Goal: Task Accomplishment & Management: Complete application form

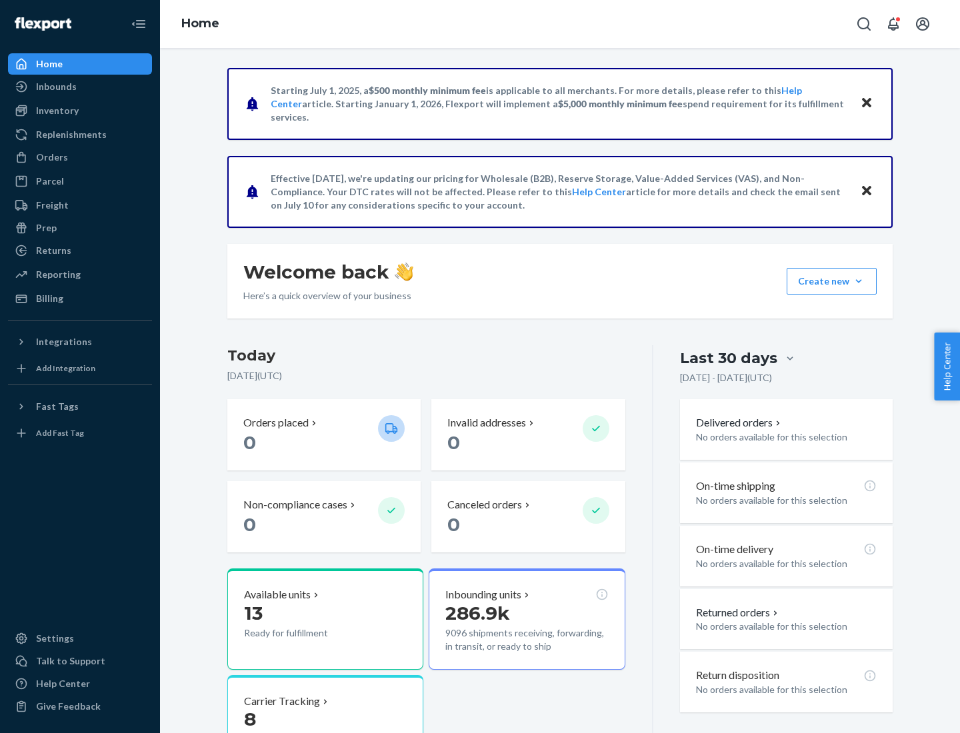
click at [859, 281] on button "Create new Create new inbound Create new order Create new product" at bounding box center [832, 281] width 90 height 27
click at [80, 87] on div "Inbounds" at bounding box center [79, 86] width 141 height 19
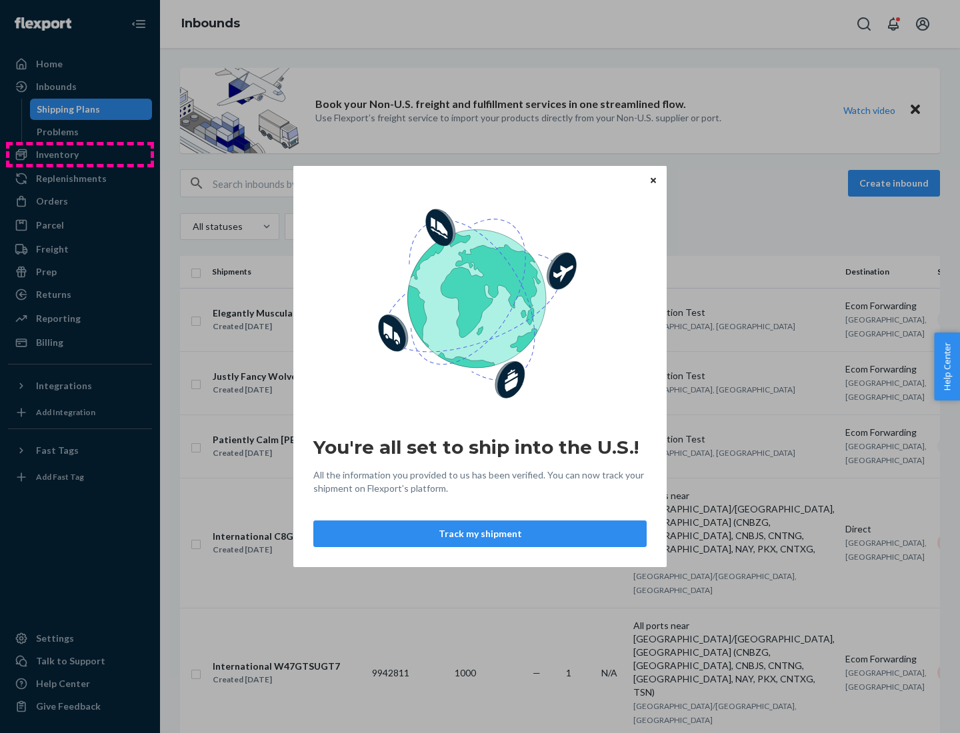
click at [80, 155] on div "You're all set to ship into the U.S.! All the information you provided to us ha…" at bounding box center [480, 366] width 960 height 733
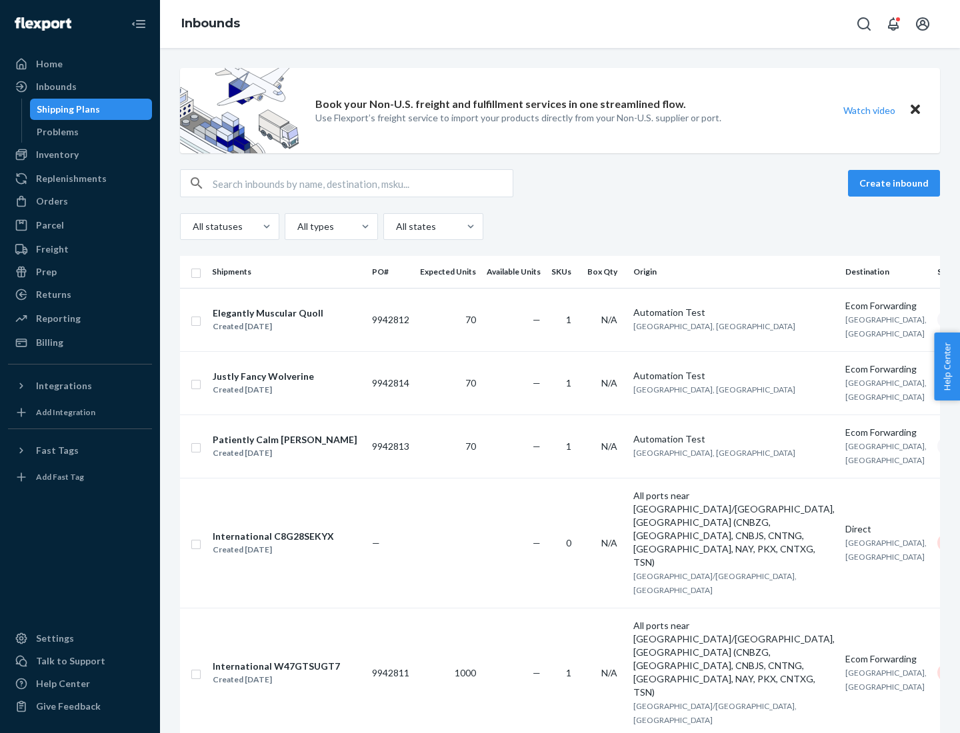
click at [560, 24] on div "Inbounds" at bounding box center [560, 24] width 800 height 48
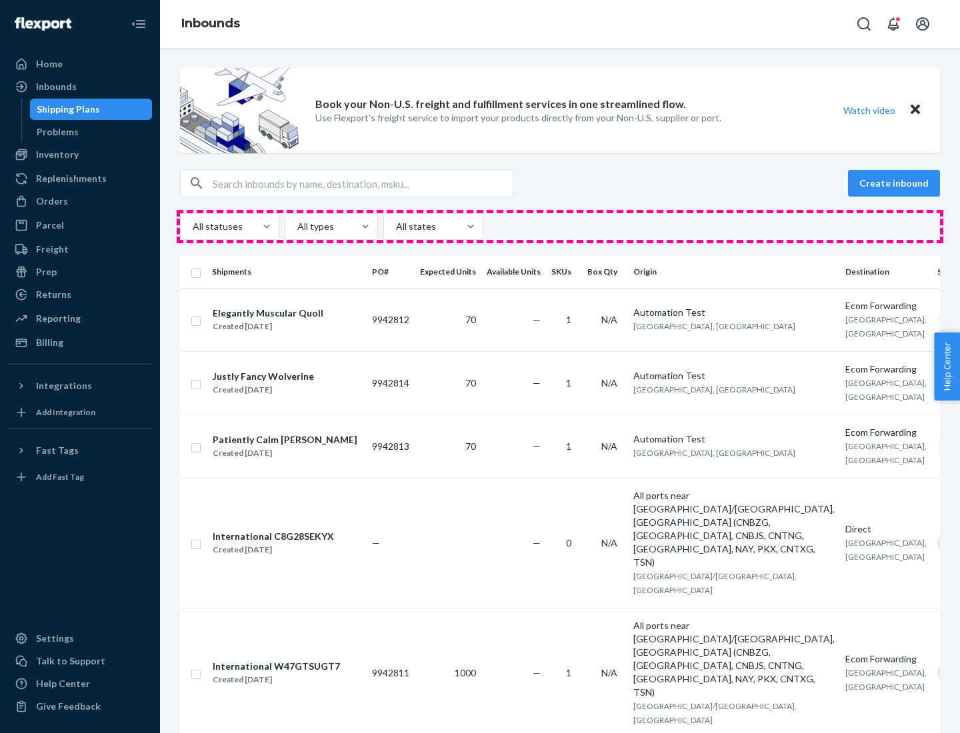
click at [560, 227] on div "All statuses All types All states" at bounding box center [560, 226] width 760 height 27
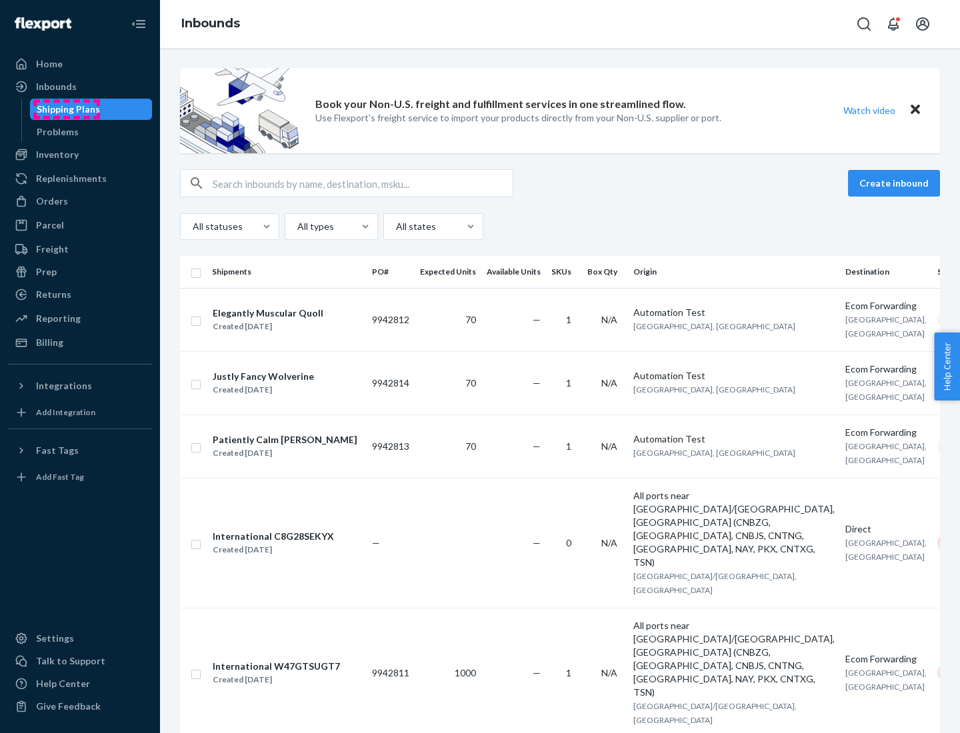
click at [66, 109] on div "Shipping Plans" at bounding box center [68, 109] width 63 height 13
click at [896, 183] on button "Create inbound" at bounding box center [894, 183] width 92 height 27
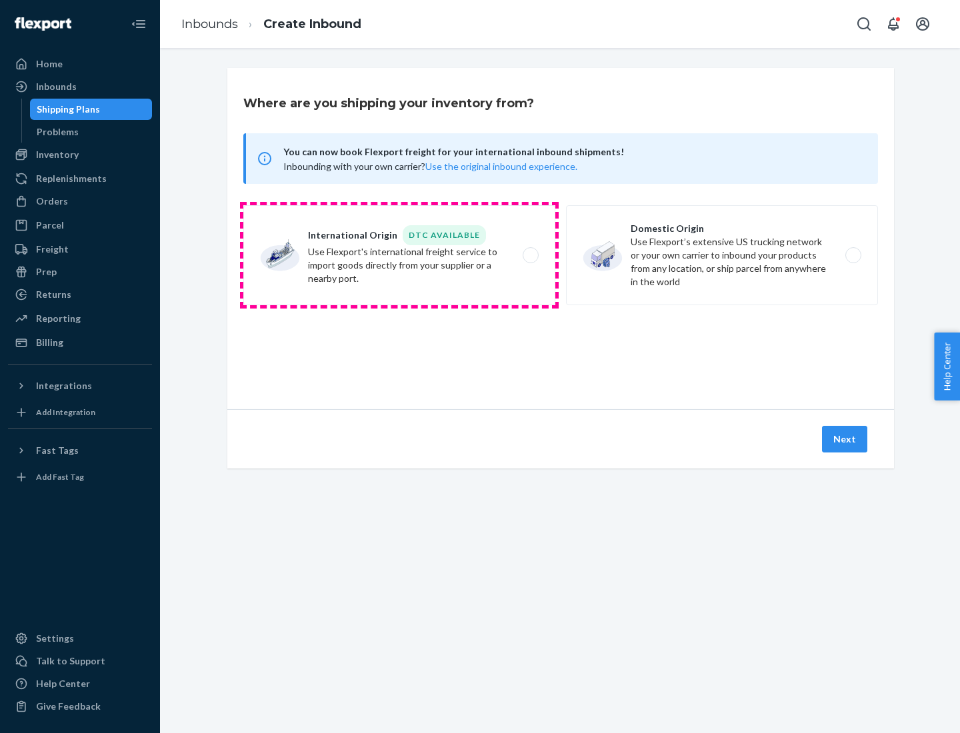
click at [399, 255] on label "International Origin DTC Available Use Flexport's international freight service…" at bounding box center [399, 255] width 312 height 100
click at [530, 255] on input "International Origin DTC Available Use Flexport's international freight service…" at bounding box center [534, 255] width 9 height 9
radio input "true"
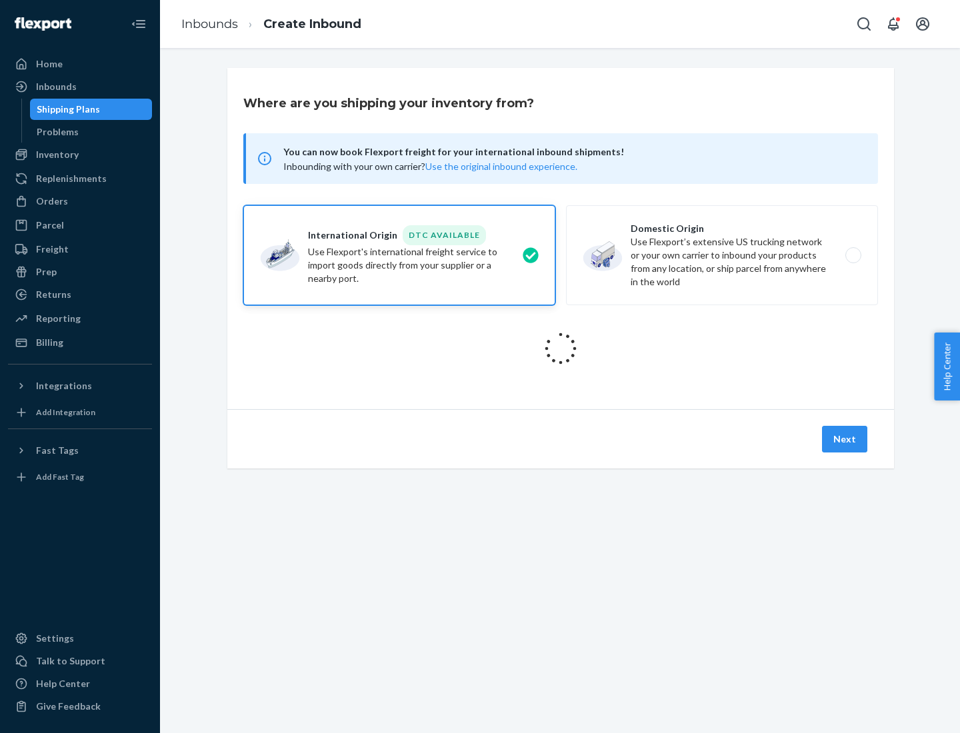
click at [561, 349] on icon at bounding box center [560, 348] width 39 height 39
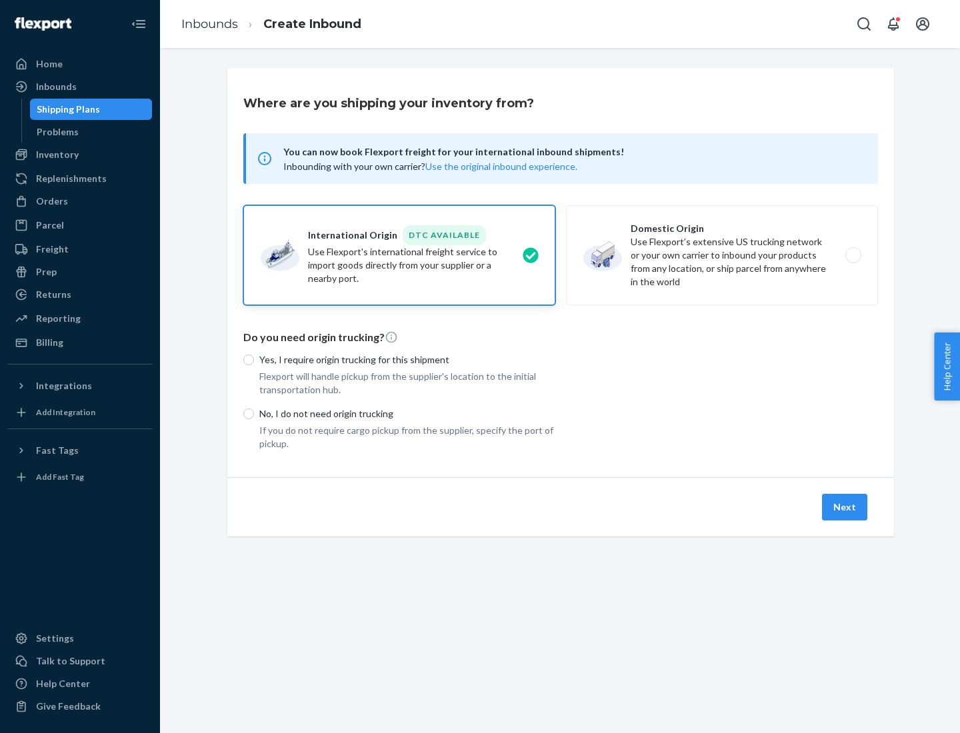
click at [407, 359] on p "Yes, I require origin trucking for this shipment" at bounding box center [407, 359] width 296 height 13
click at [254, 359] on input "Yes, I require origin trucking for this shipment" at bounding box center [248, 360] width 11 height 11
radio input "true"
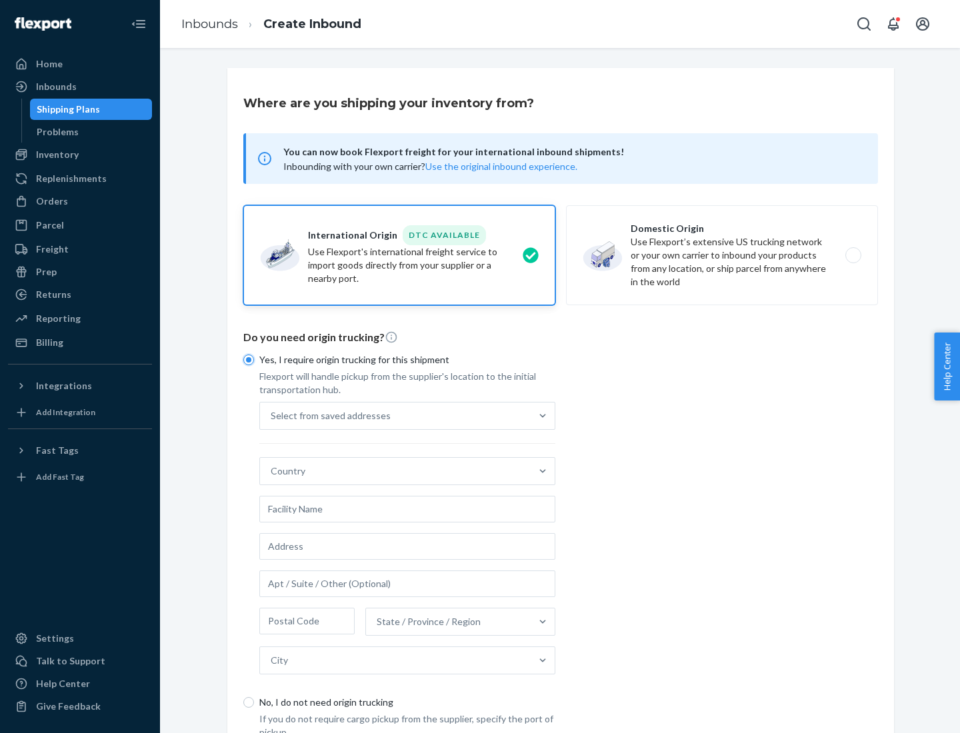
scroll to position [25, 0]
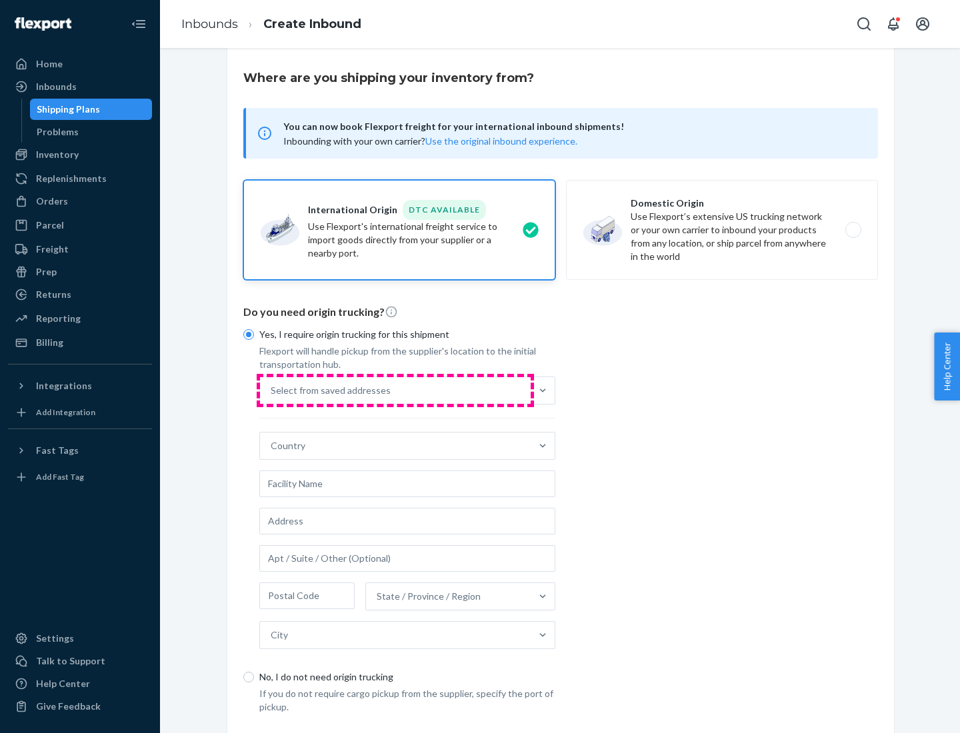
click at [395, 390] on div "Select from saved addresses" at bounding box center [395, 390] width 271 height 27
click at [272, 390] on input "Select from saved addresses" at bounding box center [271, 390] width 1 height 13
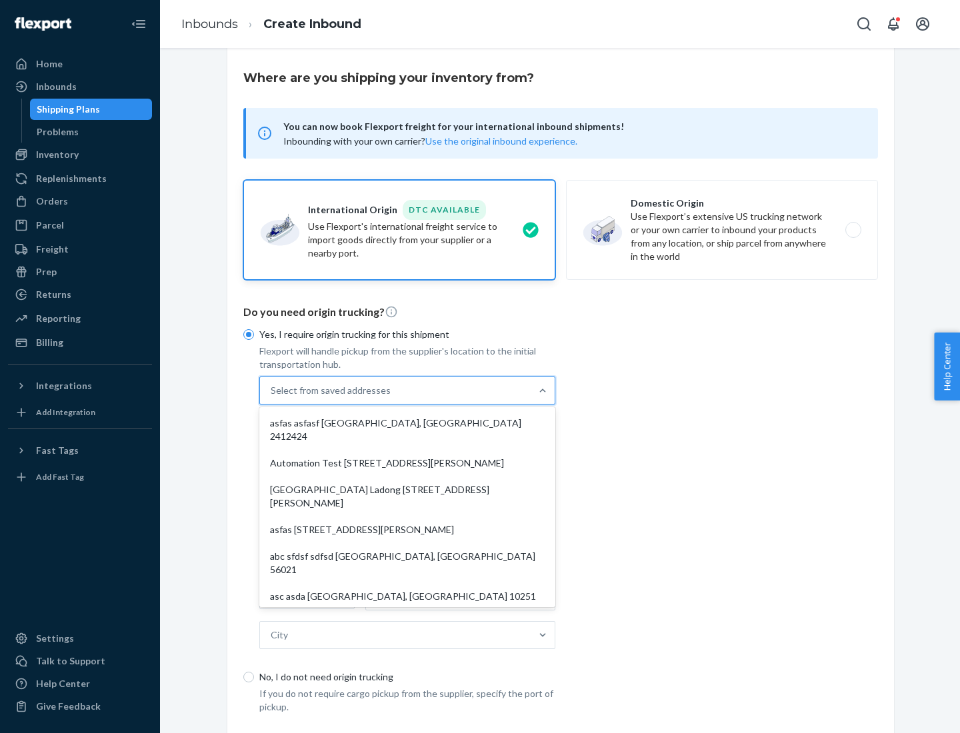
scroll to position [58, 0]
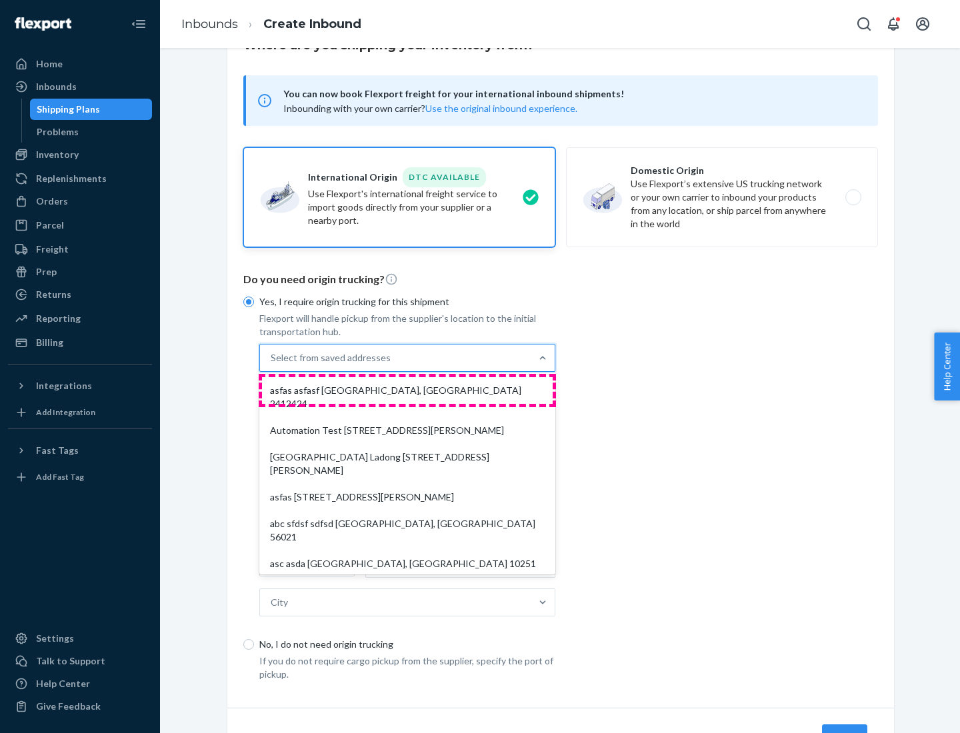
click at [407, 390] on div "asfas asfasf [GEOGRAPHIC_DATA], [GEOGRAPHIC_DATA] 2412424" at bounding box center [407, 397] width 291 height 40
click at [272, 365] on input "option asfas asfasf [GEOGRAPHIC_DATA], [GEOGRAPHIC_DATA] 2412424 focused, 1 of …" at bounding box center [271, 357] width 1 height 13
type input "asfas"
type input "asfasf"
type input "2412424"
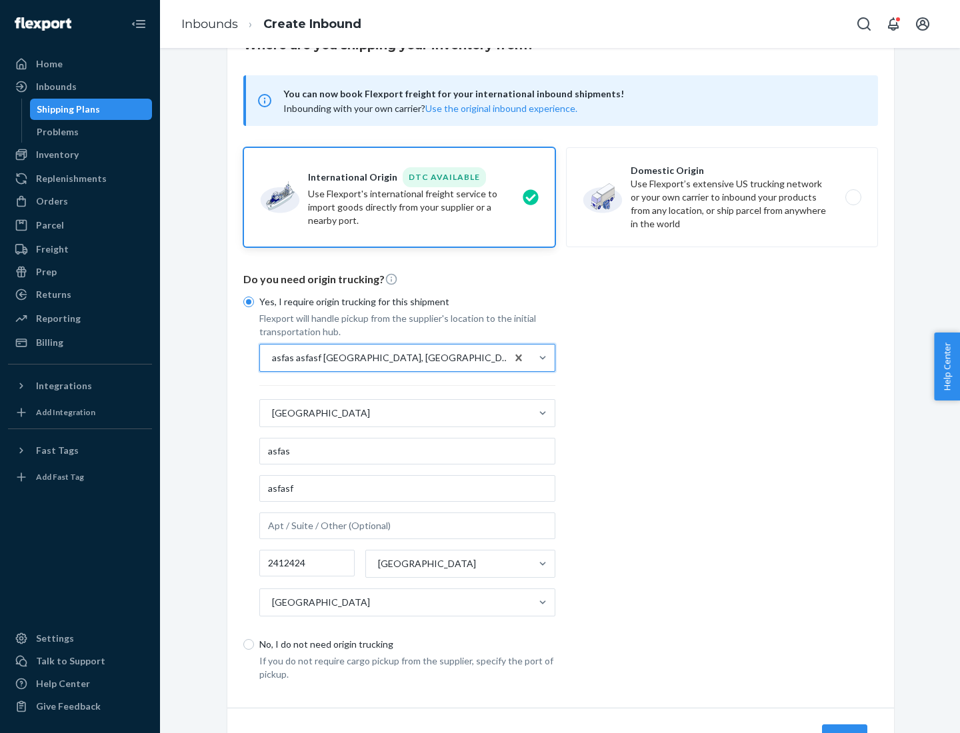
scroll to position [124, 0]
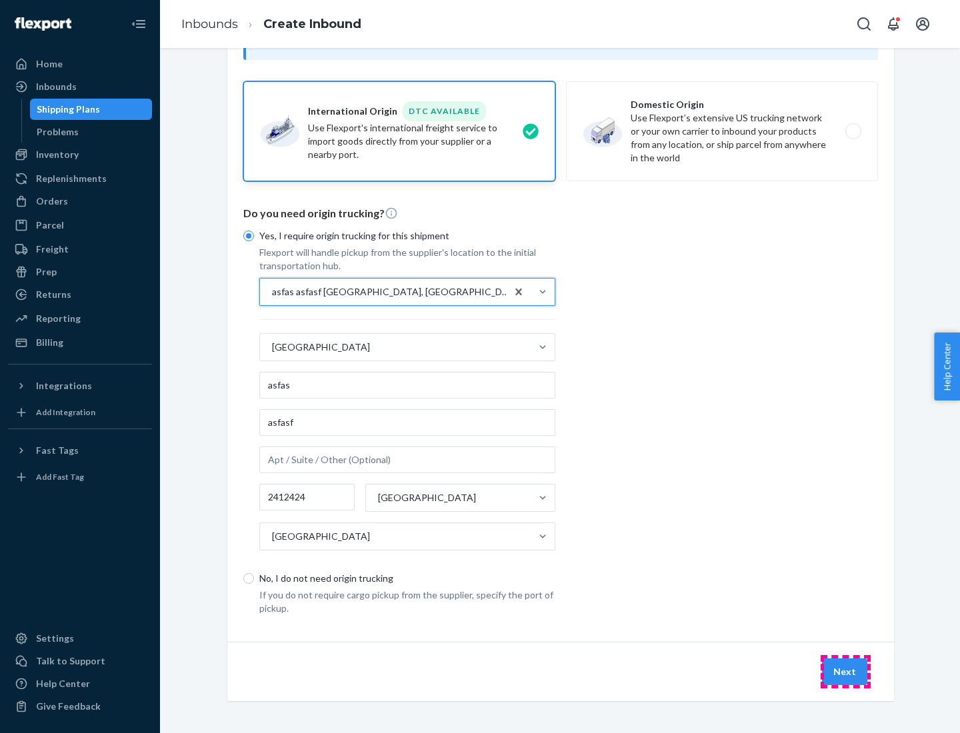
click at [845, 671] on button "Next" at bounding box center [844, 672] width 45 height 27
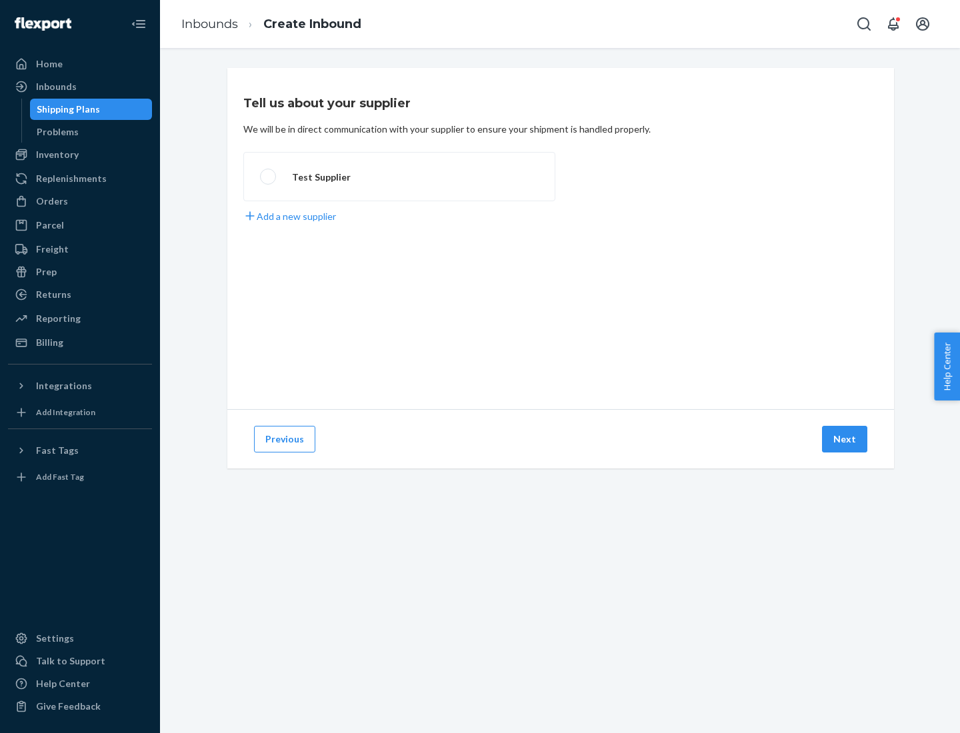
click at [399, 177] on label "Test Supplier" at bounding box center [399, 176] width 312 height 49
click at [269, 177] on input "Test Supplier" at bounding box center [264, 177] width 9 height 9
radio input "true"
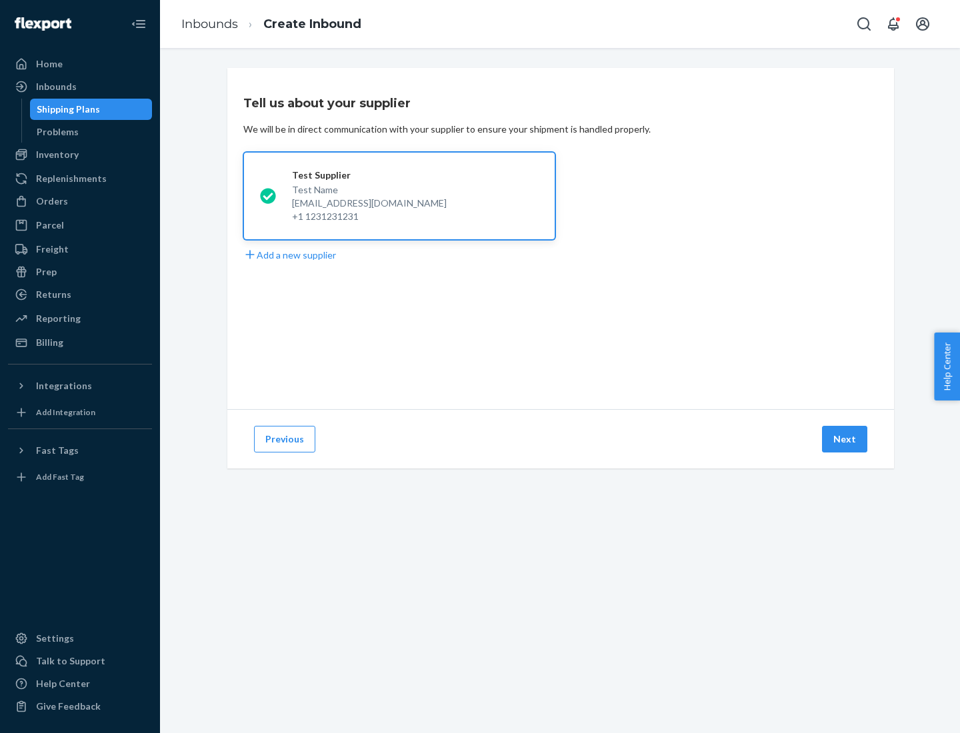
click at [845, 439] on button "Next" at bounding box center [844, 439] width 45 height 27
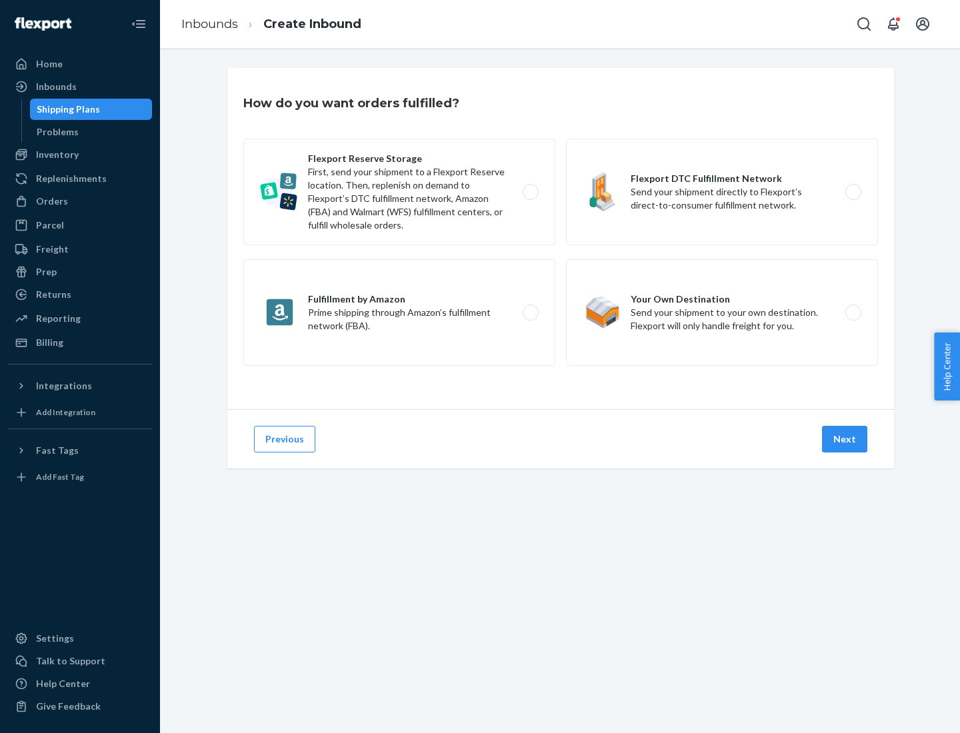
click at [399, 313] on label "Fulfillment by Amazon Prime shipping through Amazon’s fulfillment network (FBA)." at bounding box center [399, 312] width 312 height 107
click at [530, 313] on input "Fulfillment by Amazon Prime shipping through Amazon’s fulfillment network (FBA)." at bounding box center [534, 313] width 9 height 9
radio input "true"
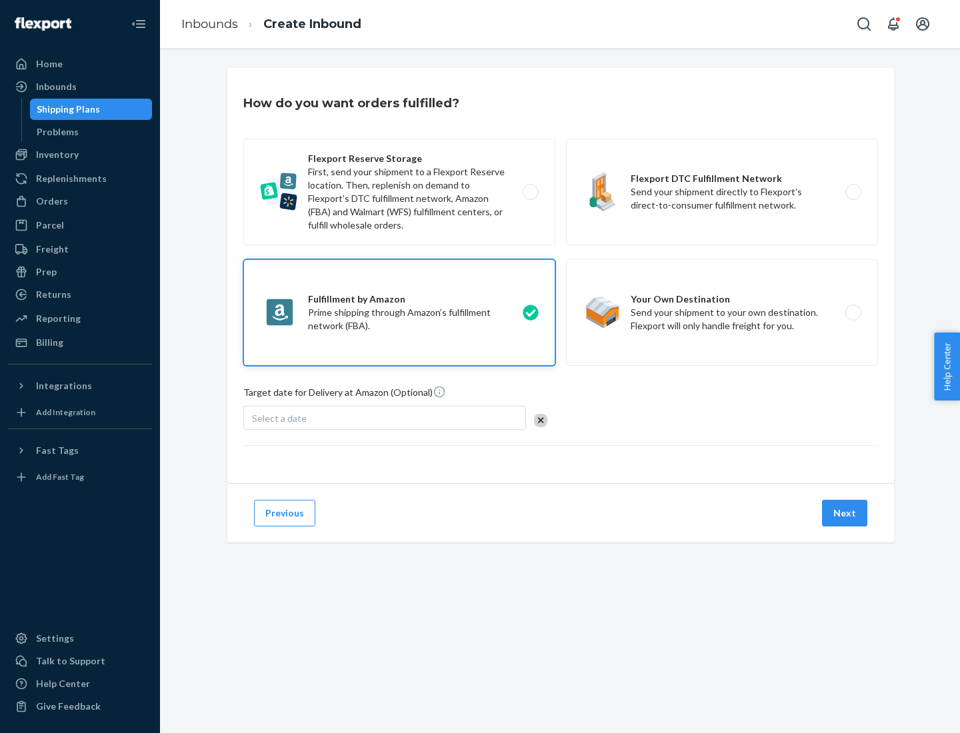
click at [845, 513] on button "Next" at bounding box center [844, 513] width 45 height 27
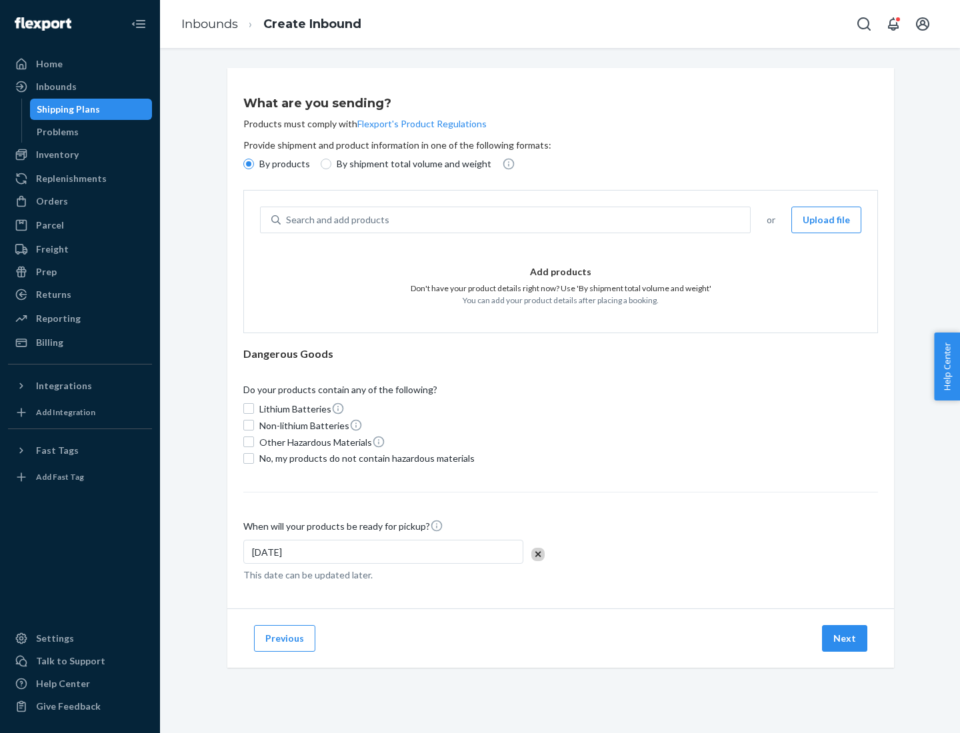
click at [410, 164] on p "By shipment total volume and weight" at bounding box center [414, 163] width 155 height 13
click at [331, 164] on input "By shipment total volume and weight" at bounding box center [326, 164] width 11 height 11
radio input "true"
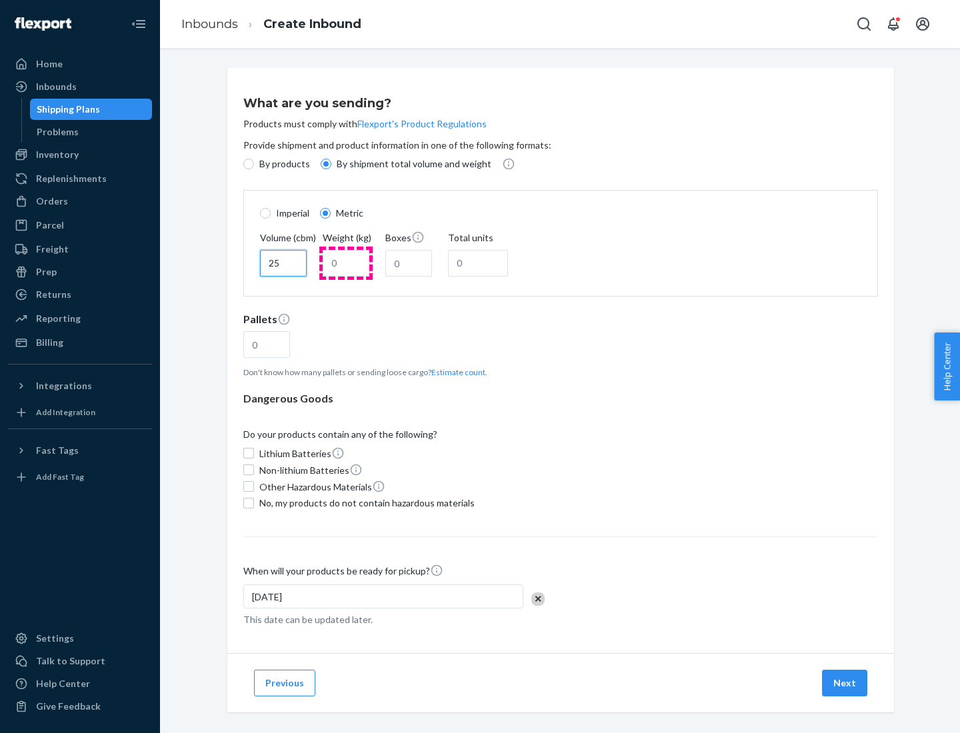
type input "25"
type input "100"
type input "50"
type input "500"
click at [455, 372] on button "Estimate count" at bounding box center [458, 372] width 54 height 11
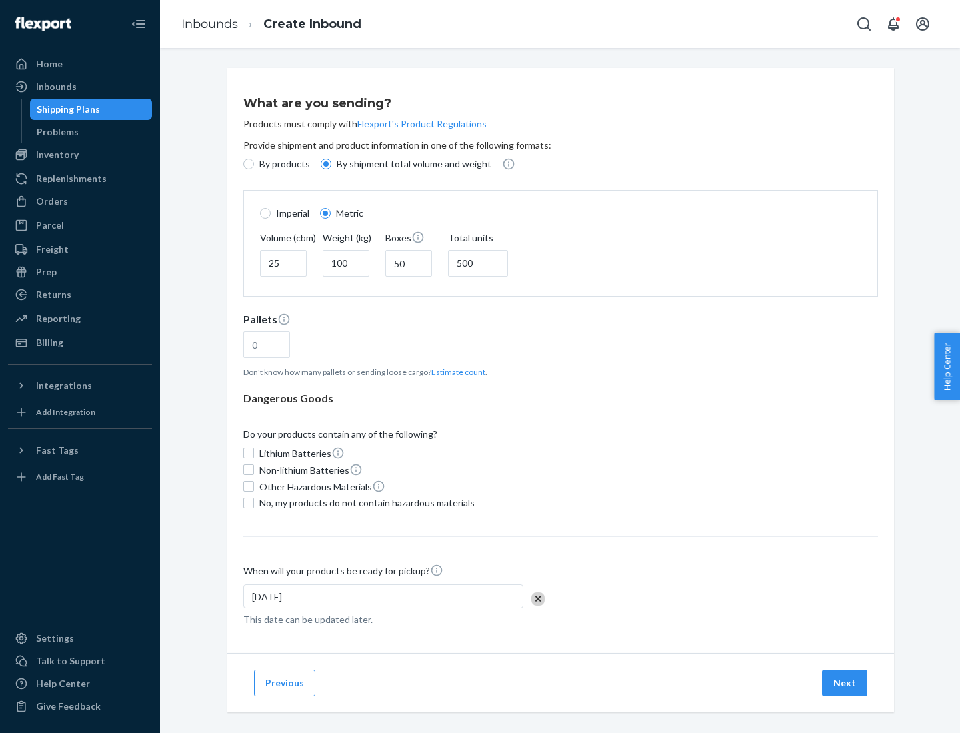
type input "16"
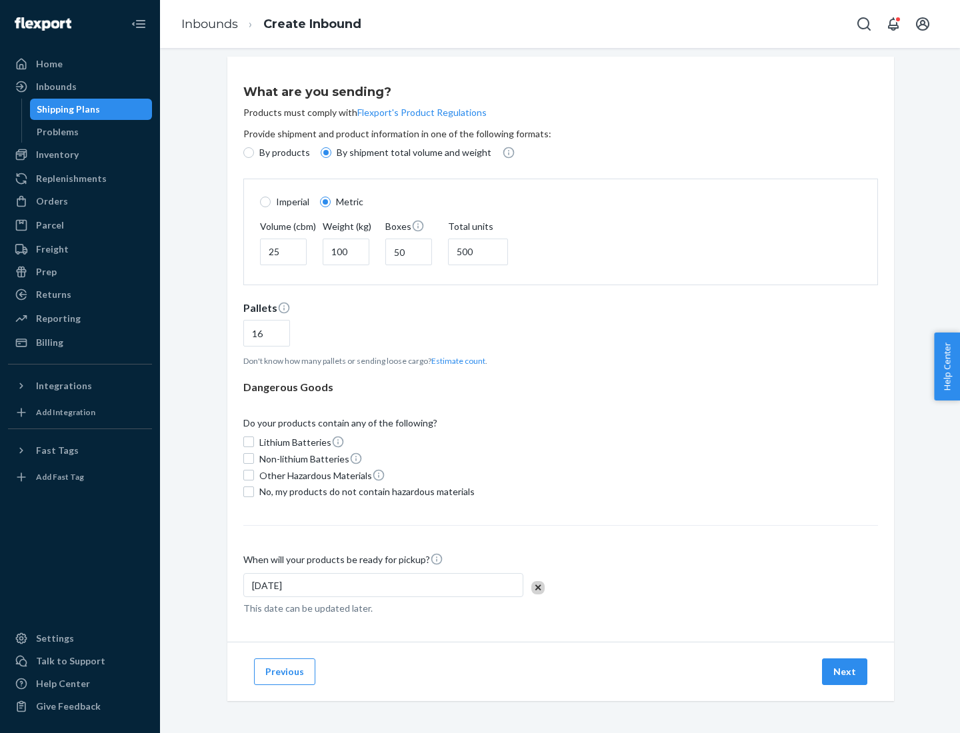
click at [365, 491] on span "No, my products do not contain hazardous materials" at bounding box center [366, 491] width 215 height 13
click at [254, 491] on input "No, my products do not contain hazardous materials" at bounding box center [248, 492] width 11 height 11
checkbox input "true"
click at [845, 671] on button "Next" at bounding box center [844, 672] width 45 height 27
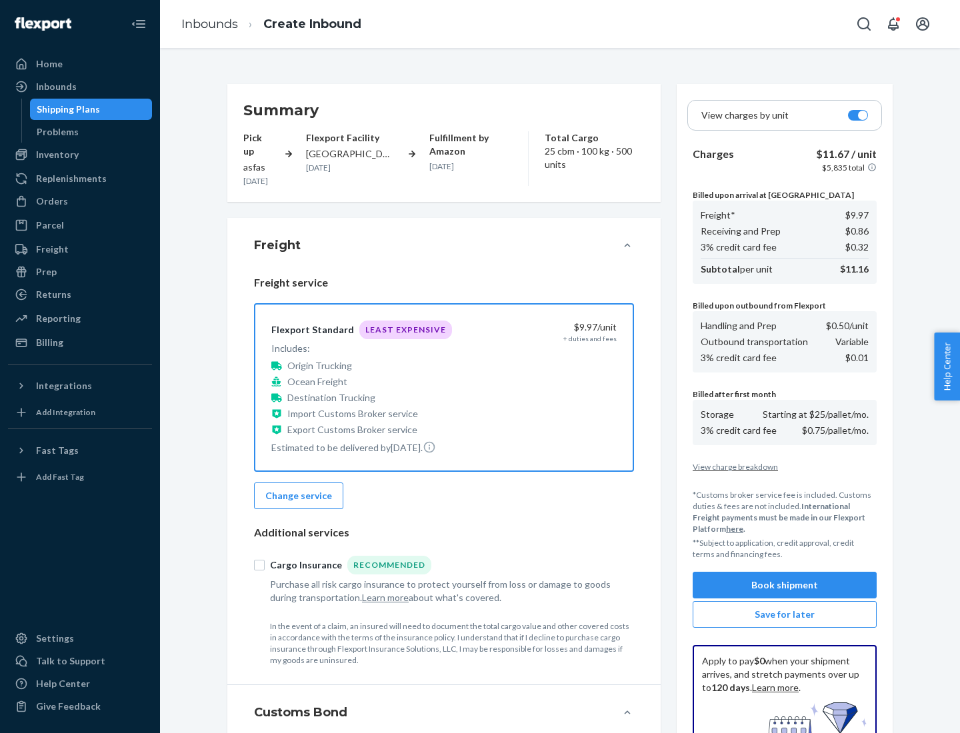
scroll to position [195, 0]
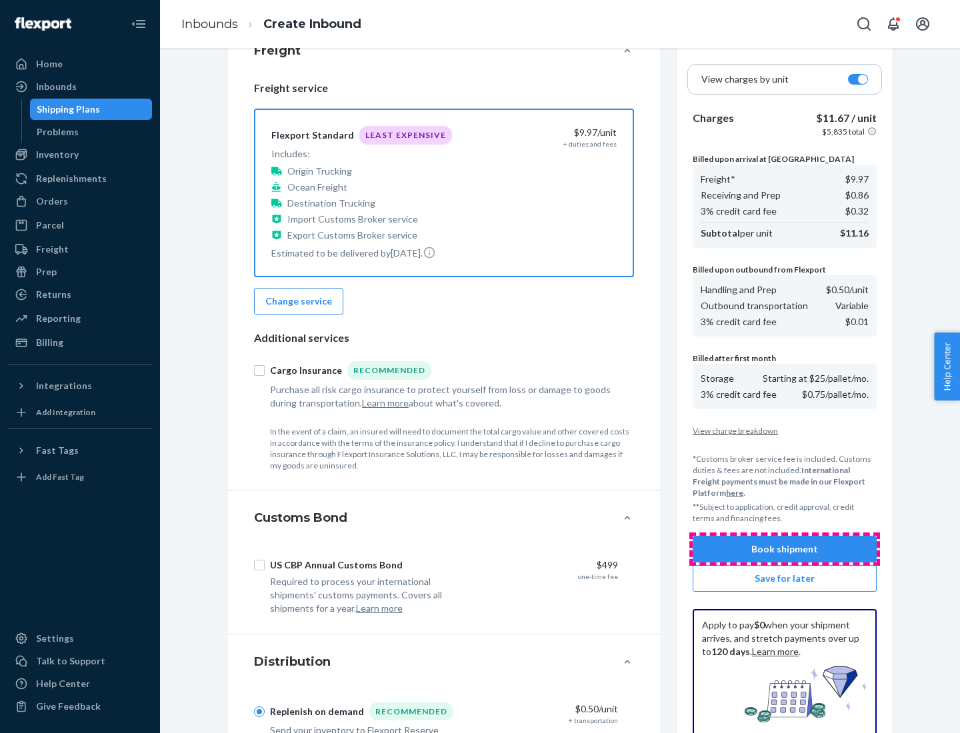
click at [785, 549] on button "Book shipment" at bounding box center [785, 549] width 184 height 27
